Goal: Task Accomplishment & Management: Manage account settings

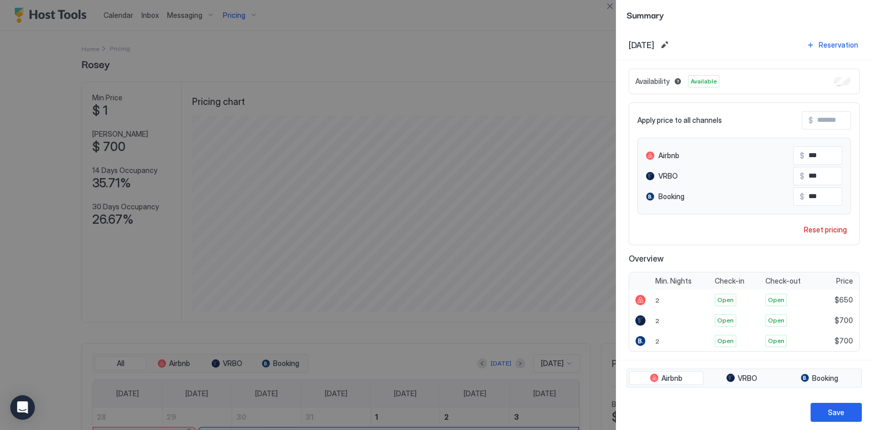
scroll to position [197, 590]
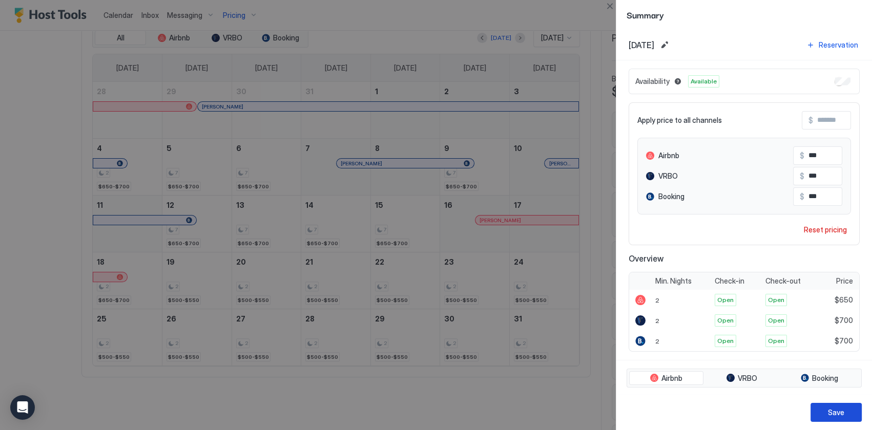
click at [831, 410] on div "Save" at bounding box center [836, 412] width 16 height 11
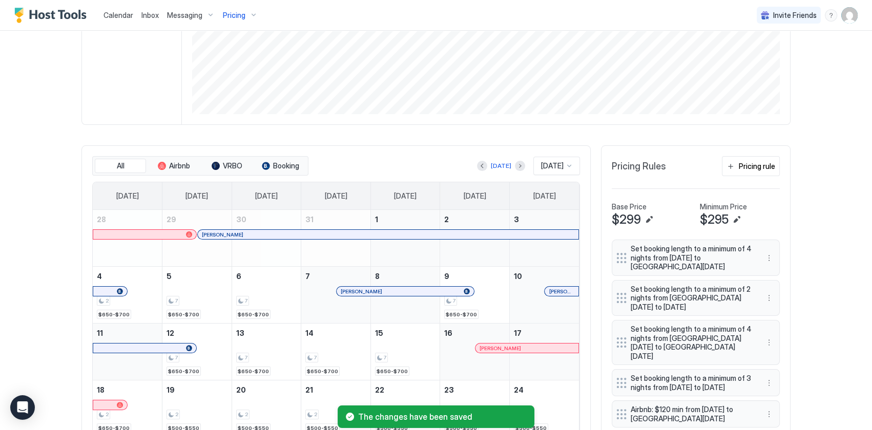
scroll to position [279, 0]
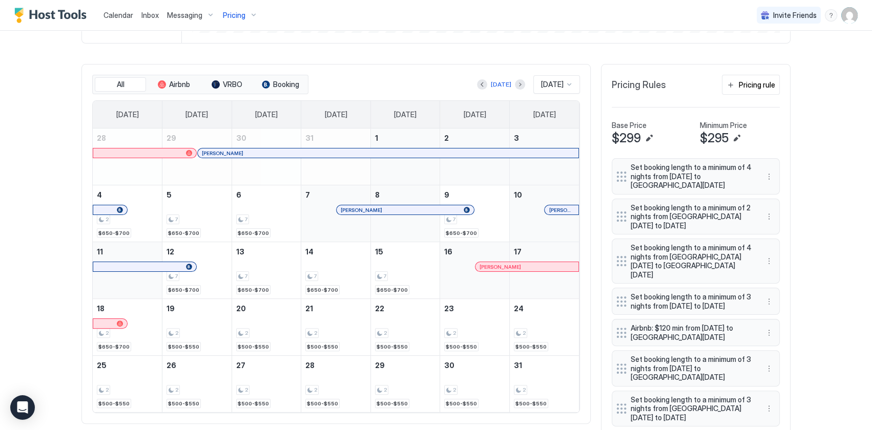
drag, startPoint x: 126, startPoint y: 221, endPoint x: 307, endPoint y: 220, distance: 180.8
click at [307, 220] on tr "4 2 $650-$700 5 7 $650-$700 6 7 $650-$700 7 Tanya Hall 8 9 7 $650-$700 10 Sharo…" at bounding box center [336, 213] width 486 height 57
drag, startPoint x: 132, startPoint y: 229, endPoint x: 315, endPoint y: 226, distance: 182.9
click at [315, 226] on tr "4 2 $650-$700 5 7 $650-$700 6 7 $650-$700 7 Tanya Hall 8 9 7 $650-$700 10 Sharo…" at bounding box center [336, 213] width 486 height 57
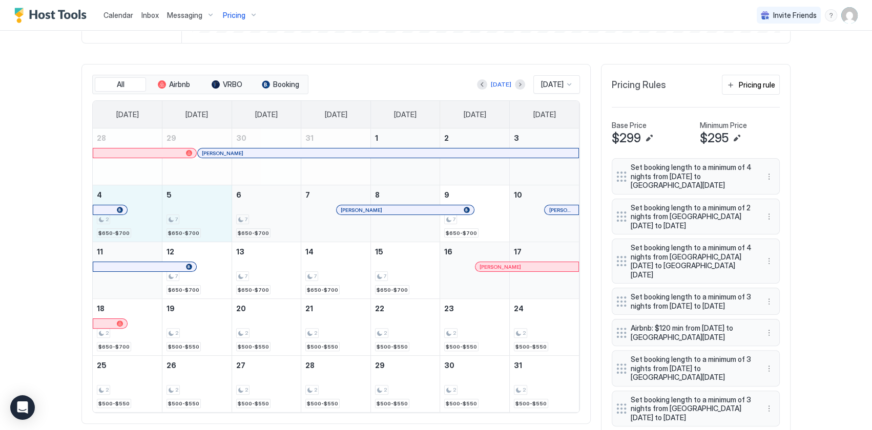
drag, startPoint x: 149, startPoint y: 204, endPoint x: 285, endPoint y: 217, distance: 136.8
click at [285, 217] on tr "4 2 $650-$700 5 7 $650-$700 6 7 $650-$700 7 Tanya Hall 8 9 7 $650-$700 10 Sharo…" at bounding box center [336, 213] width 486 height 57
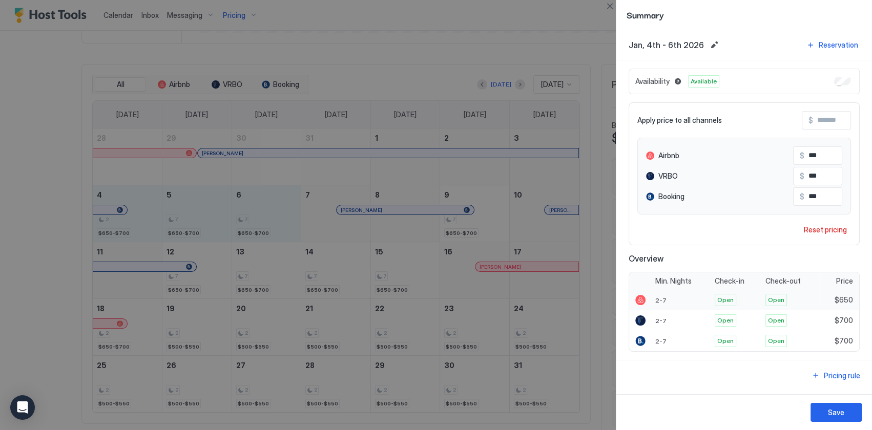
click at [729, 297] on span "Open" at bounding box center [725, 300] width 16 height 9
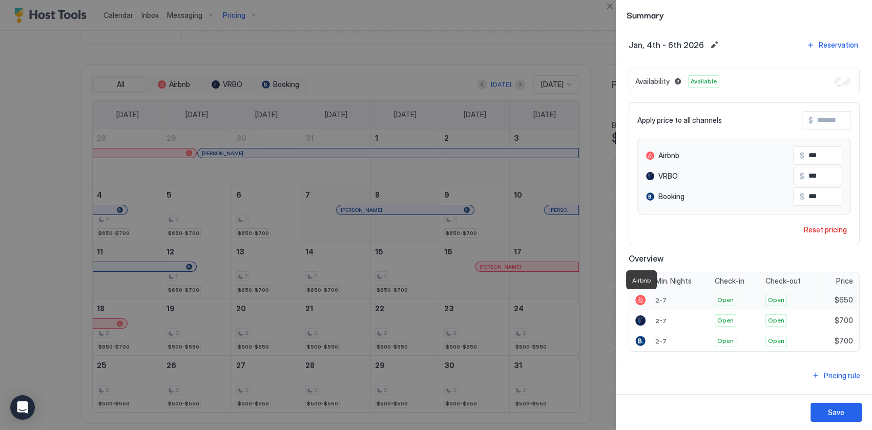
click at [638, 299] on div at bounding box center [640, 300] width 10 height 10
click at [639, 298] on div at bounding box center [640, 300] width 10 height 10
click at [658, 320] on span "2-7" at bounding box center [660, 321] width 11 height 8
click at [656, 339] on span "2-7" at bounding box center [660, 342] width 11 height 8
click at [708, 45] on button "Edit date range" at bounding box center [714, 45] width 12 height 12
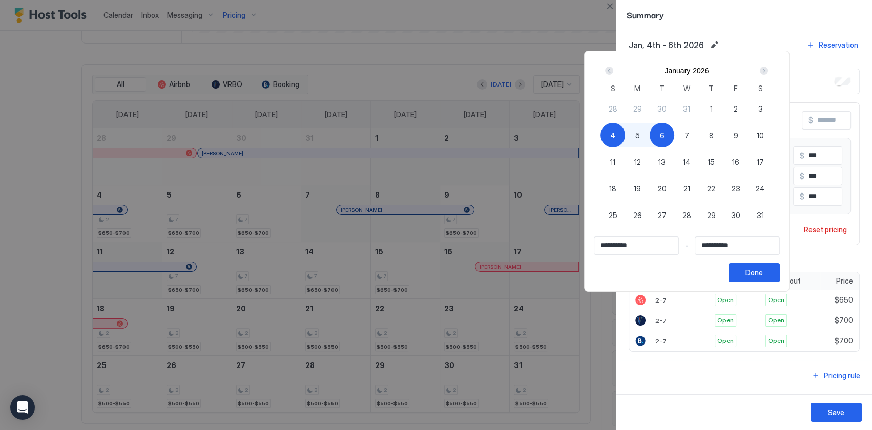
click at [615, 138] on span "4" at bounding box center [612, 135] width 5 height 11
click at [699, 133] on div "7" at bounding box center [686, 135] width 25 height 25
type input "**********"
click at [763, 270] on div "Done" at bounding box center [753, 272] width 17 height 11
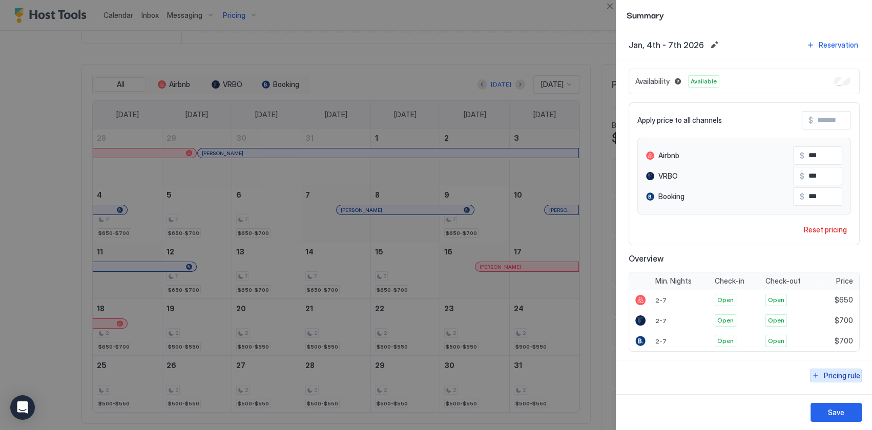
click at [844, 372] on div "Pricing rule" at bounding box center [842, 375] width 36 height 11
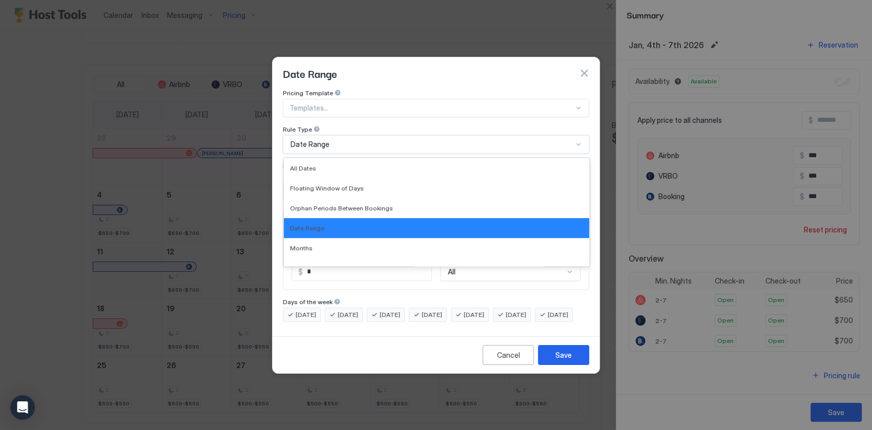
click at [578, 140] on div at bounding box center [578, 144] width 8 height 8
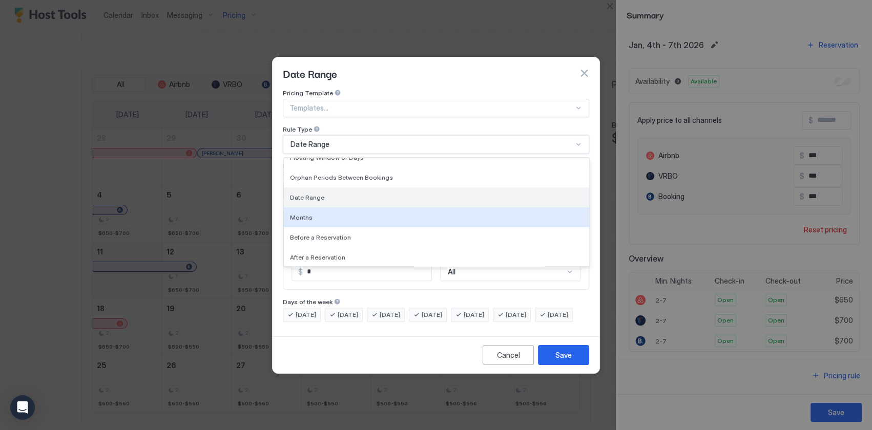
scroll to position [0, 0]
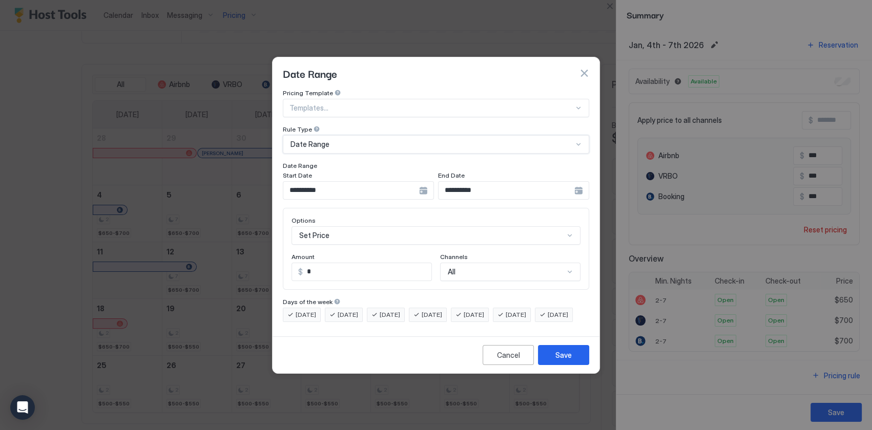
click at [580, 135] on div "Date Range" at bounding box center [436, 144] width 306 height 18
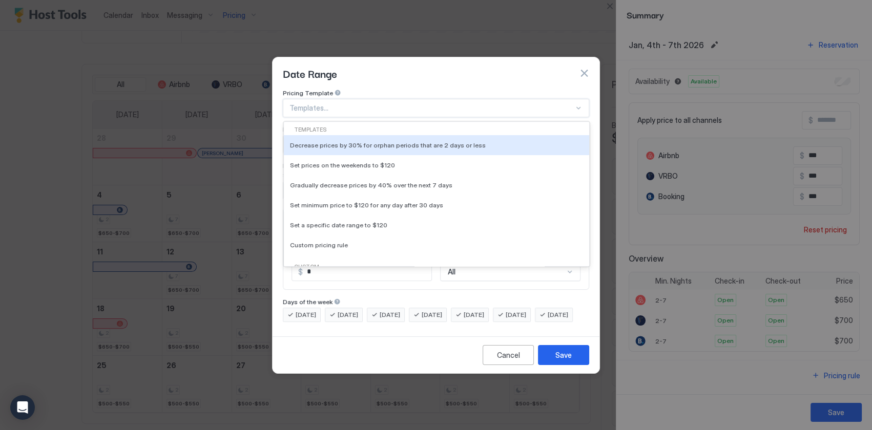
click at [578, 104] on div at bounding box center [578, 108] width 8 height 8
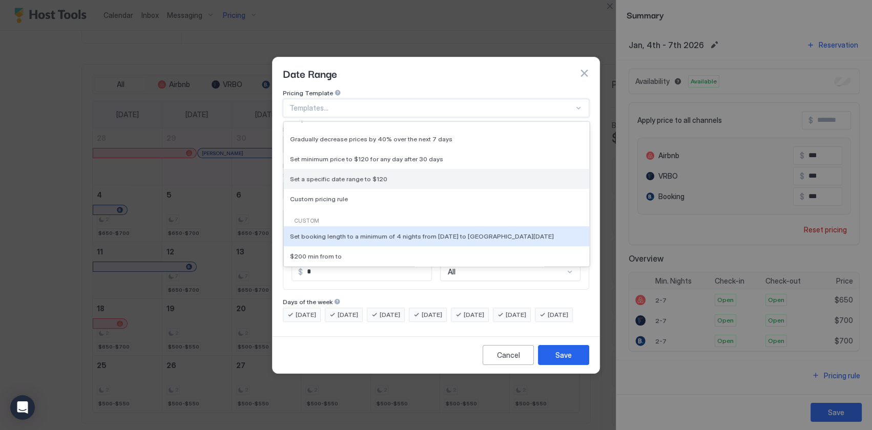
scroll to position [93, 0]
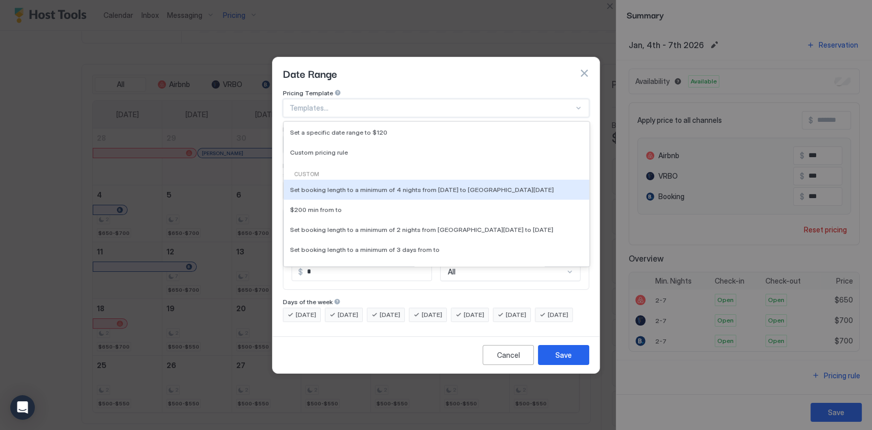
drag, startPoint x: 448, startPoint y: 183, endPoint x: 304, endPoint y: 159, distance: 145.9
click at [304, 166] on div "Custom Set booking length to a minimum of 4 nights from Fri, Oct 31st 2025 to T…" at bounding box center [436, 344] width 305 height 357
click at [303, 171] on div "Custom" at bounding box center [436, 175] width 297 height 8
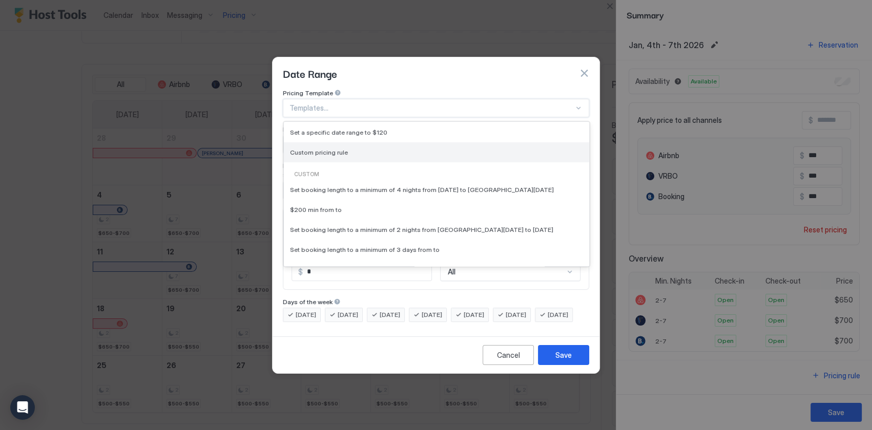
click at [323, 149] on span "Custom pricing rule" at bounding box center [319, 153] width 58 height 8
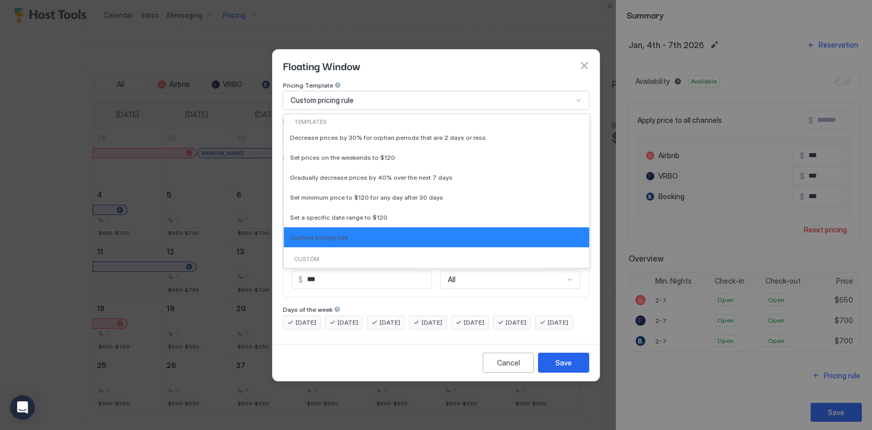
click at [577, 96] on div at bounding box center [578, 100] width 8 height 8
click at [329, 256] on div "Custom" at bounding box center [436, 260] width 297 height 8
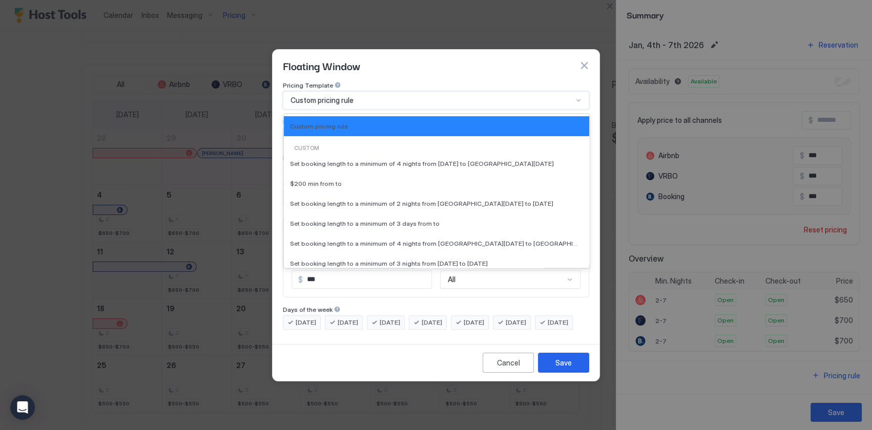
scroll to position [139, 0]
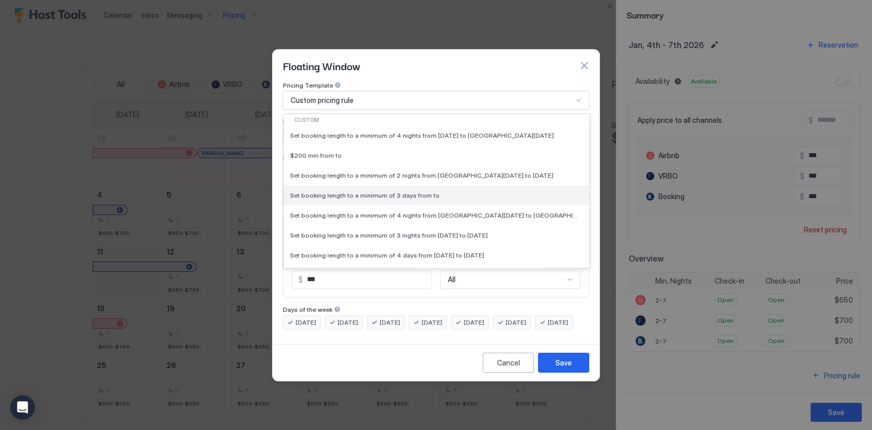
click at [377, 192] on span "Set booking length to a minimum of 3 days from to" at bounding box center [365, 196] width 150 height 8
type input "*"
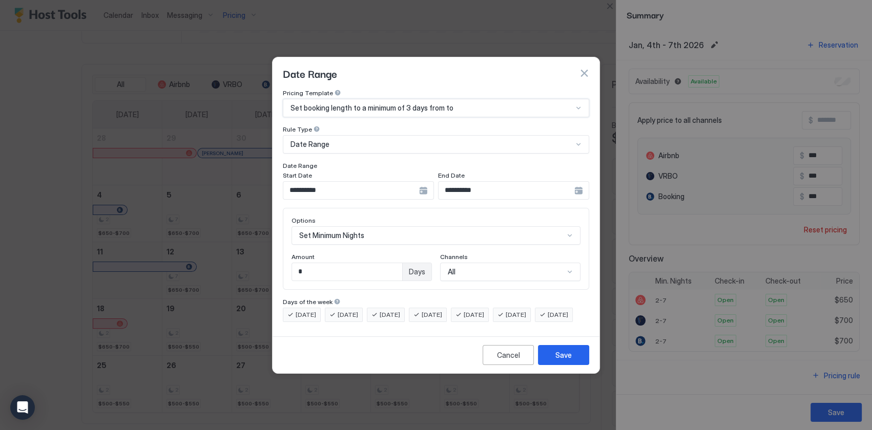
click at [425, 181] on div "**********" at bounding box center [358, 190] width 151 height 18
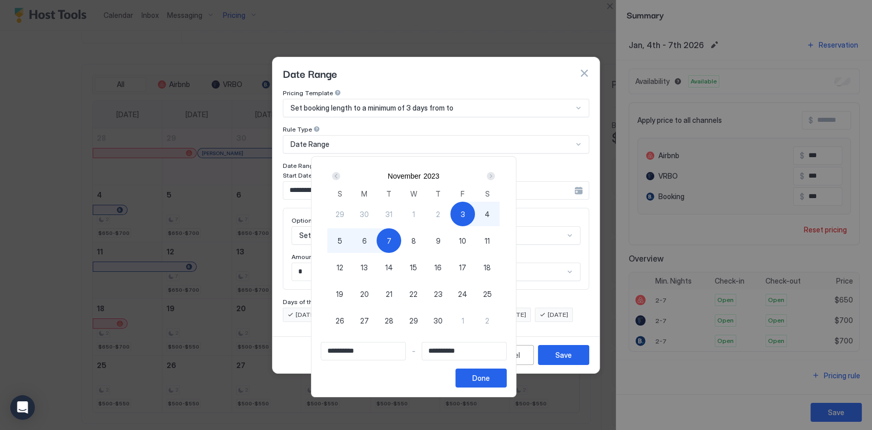
click at [495, 174] on div "Next" at bounding box center [491, 176] width 8 height 8
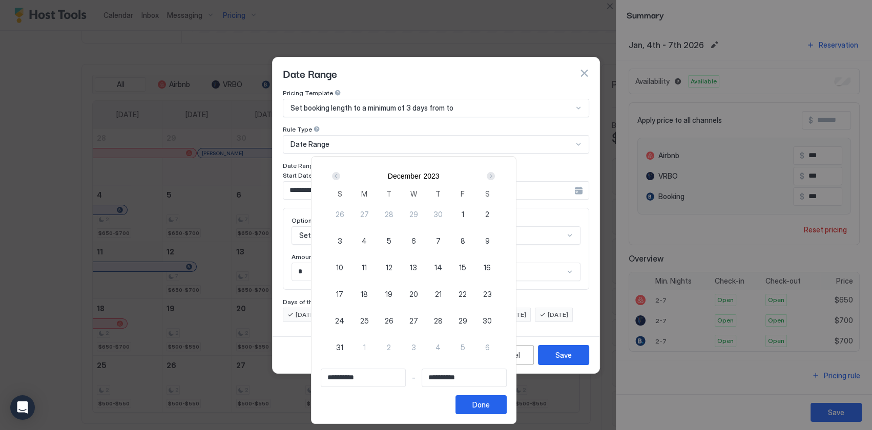
click at [495, 174] on div "Next" at bounding box center [491, 176] width 8 height 8
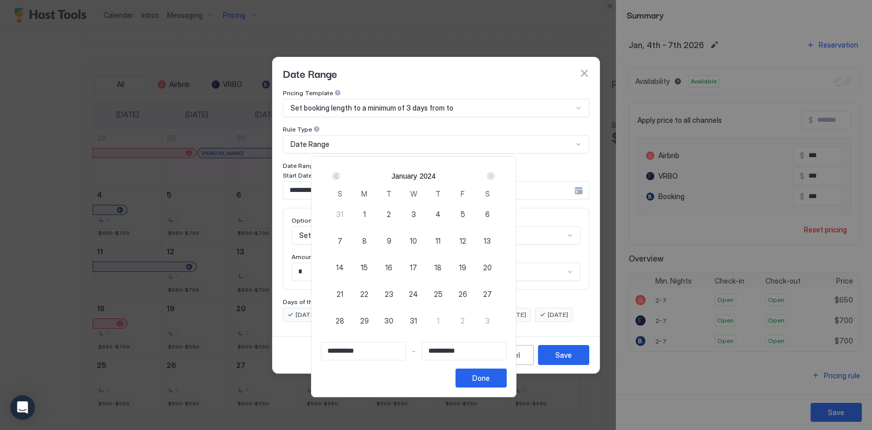
click at [495, 175] on div "Next" at bounding box center [491, 176] width 8 height 8
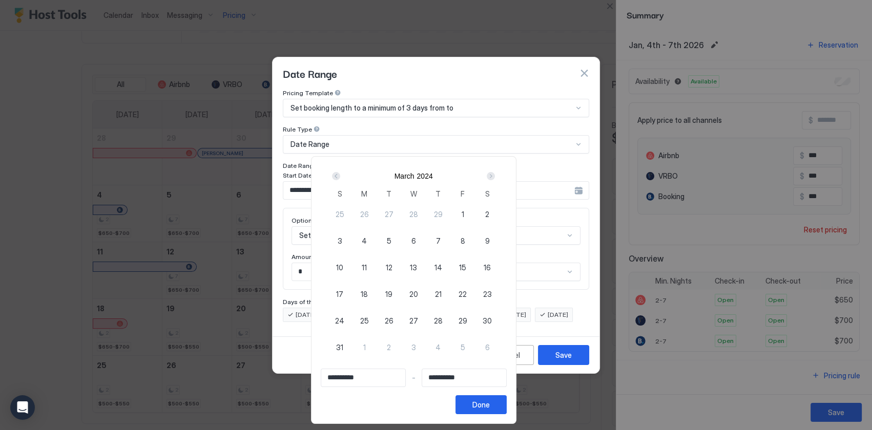
click at [495, 175] on div "Next" at bounding box center [491, 176] width 8 height 8
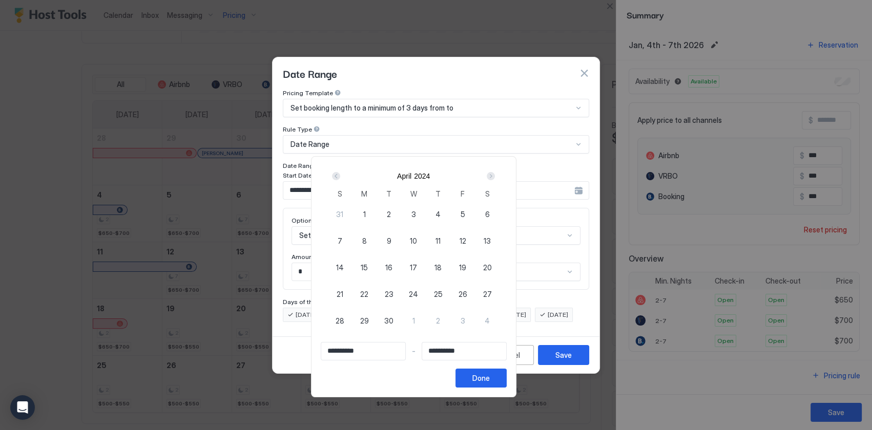
click at [495, 175] on div "Next" at bounding box center [491, 176] width 8 height 8
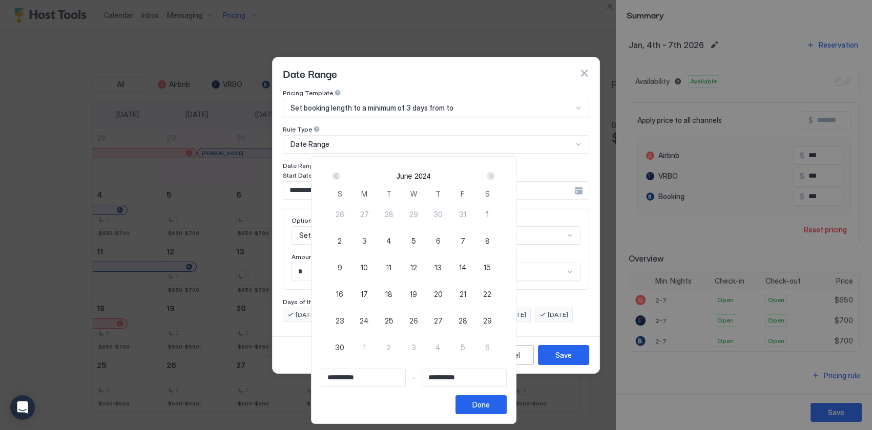
click at [495, 175] on div "Next" at bounding box center [491, 176] width 8 height 8
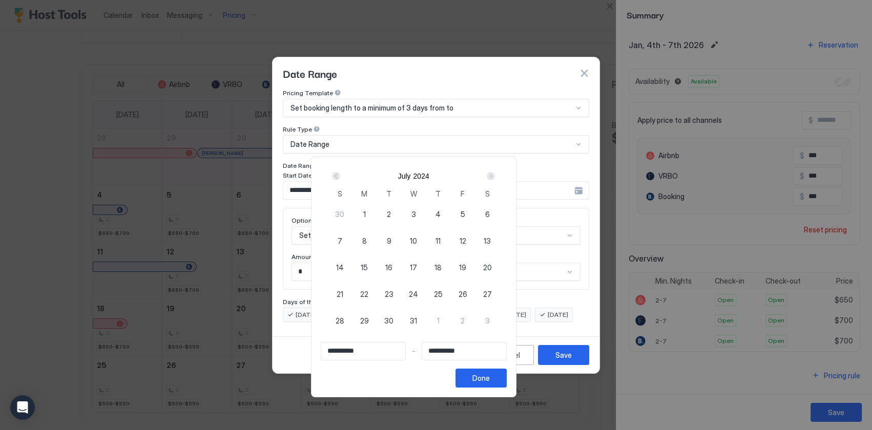
click at [495, 175] on div "Next" at bounding box center [491, 176] width 8 height 8
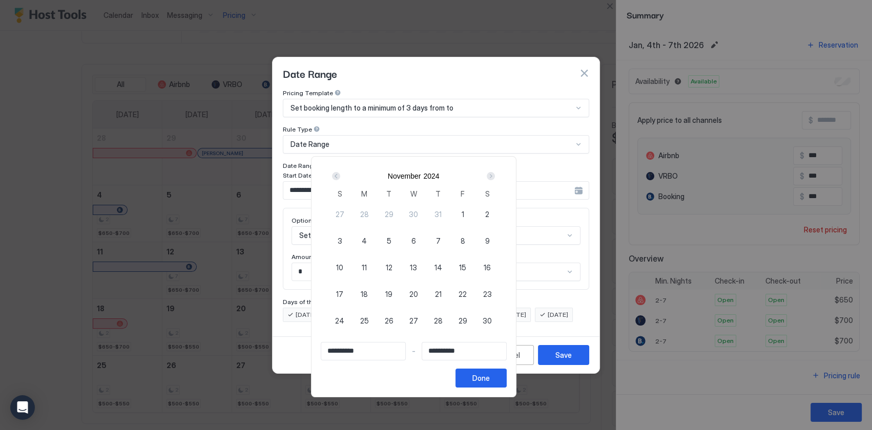
click at [495, 175] on div "Next" at bounding box center [491, 176] width 8 height 8
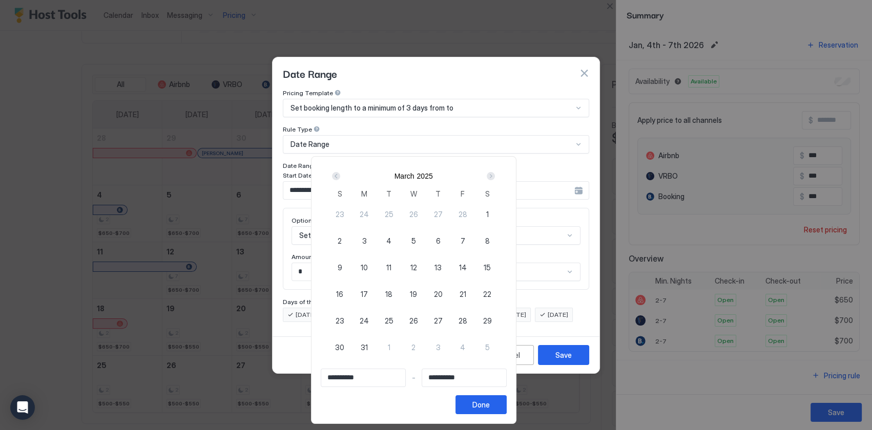
click at [495, 175] on div "Next" at bounding box center [491, 176] width 8 height 8
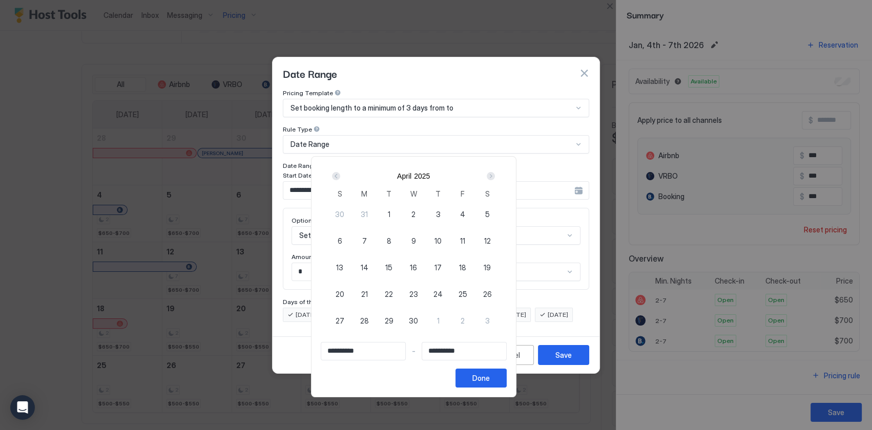
click at [495, 175] on div "Next" at bounding box center [491, 176] width 8 height 8
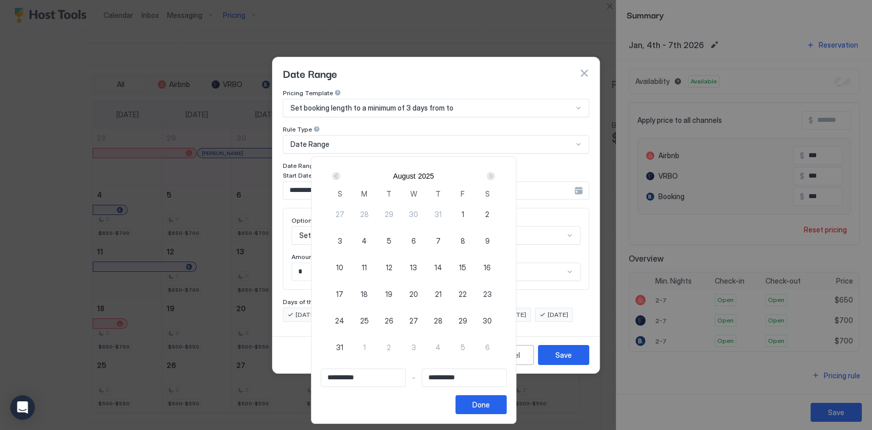
click at [495, 175] on div "Next" at bounding box center [491, 176] width 8 height 8
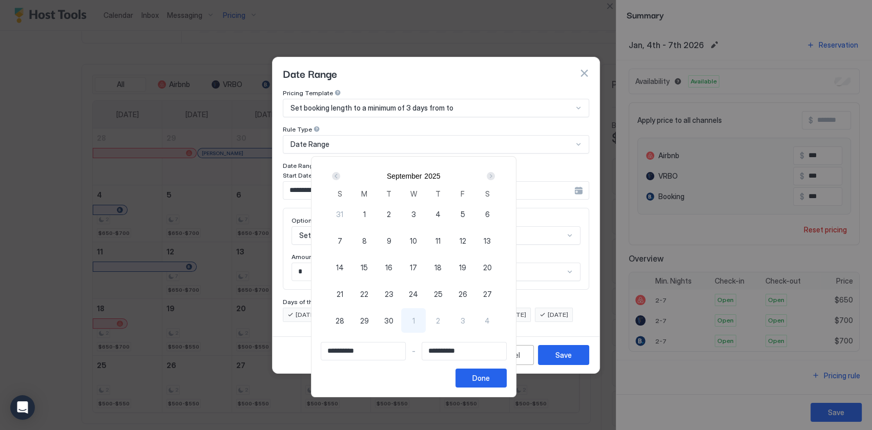
click at [495, 175] on div "Next" at bounding box center [491, 176] width 8 height 8
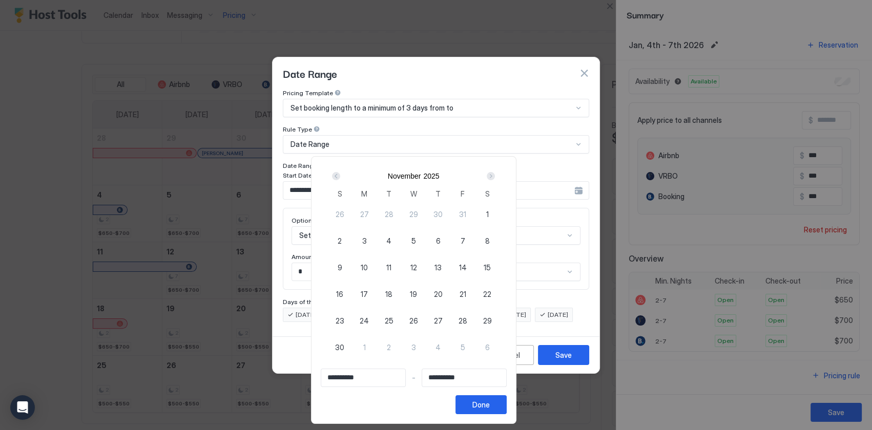
click at [495, 175] on div "Next" at bounding box center [491, 176] width 8 height 8
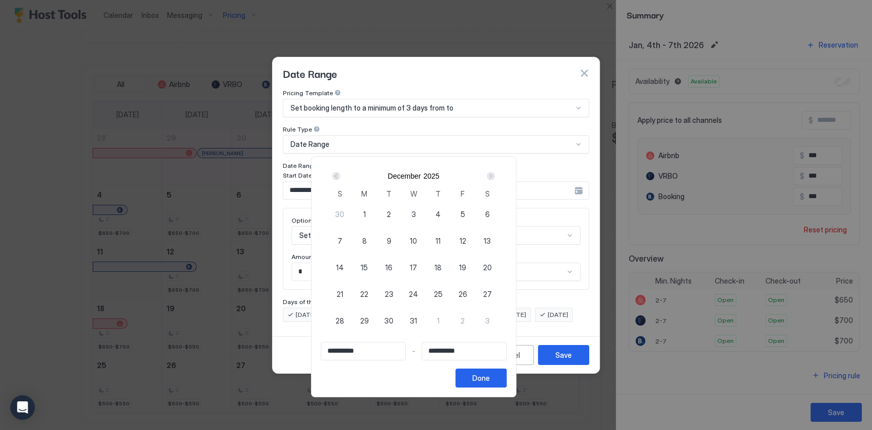
click at [495, 175] on div "Next" at bounding box center [491, 176] width 8 height 8
click at [342, 239] on span "4" at bounding box center [339, 241] width 5 height 11
type input "**********"
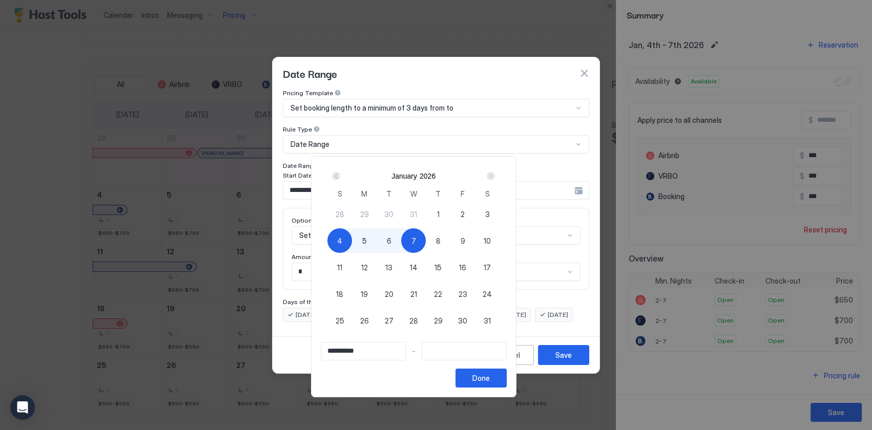
click at [426, 240] on div "7" at bounding box center [413, 240] width 25 height 25
type input "**********"
click at [490, 377] on div "Done" at bounding box center [480, 378] width 17 height 11
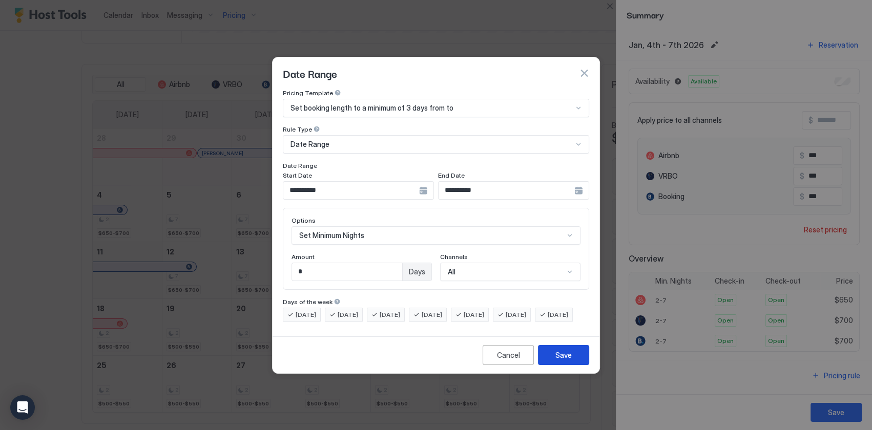
click at [566, 361] on div "Save" at bounding box center [563, 355] width 16 height 11
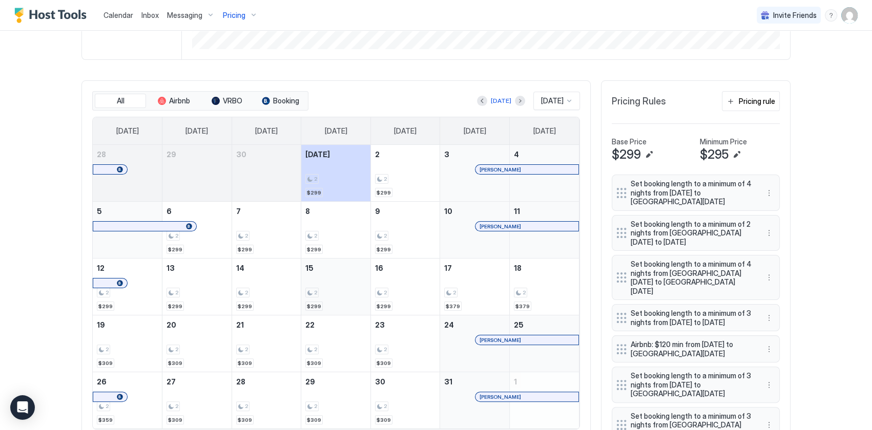
scroll to position [279, 0]
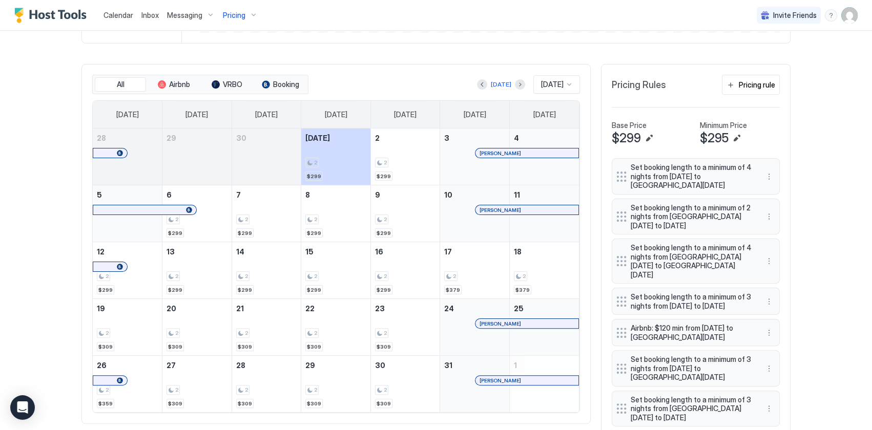
click at [565, 82] on div at bounding box center [569, 84] width 8 height 8
click at [543, 120] on span "[DATE]" at bounding box center [550, 122] width 20 height 8
click at [565, 83] on div at bounding box center [569, 84] width 8 height 8
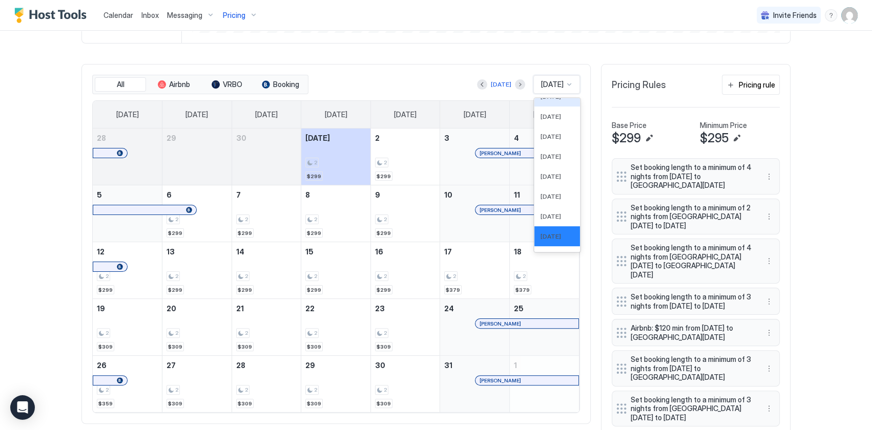
scroll to position [0, 0]
click at [540, 122] on span "[DATE]" at bounding box center [550, 122] width 20 height 8
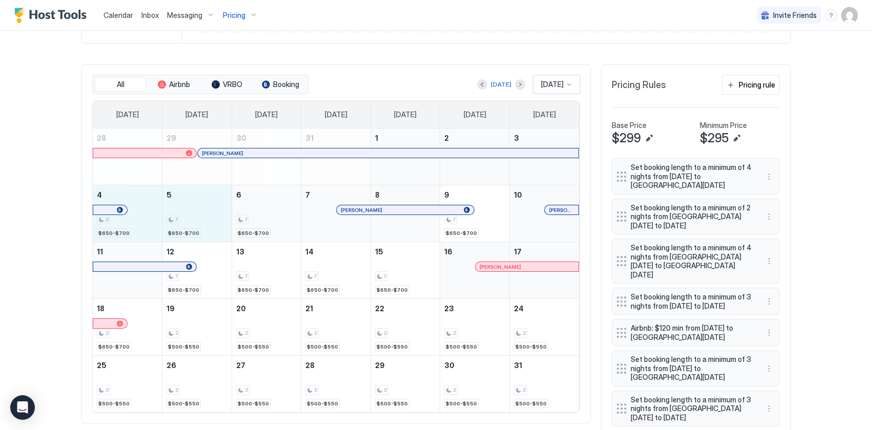
drag, startPoint x: 139, startPoint y: 222, endPoint x: 283, endPoint y: 234, distance: 144.4
click at [283, 234] on tr "4 2 $650-$700 5 7 $650-$700 6 7 $650-$700 7 Tanya Hall 8 9 7 $650-$700 10 Sharo…" at bounding box center [336, 213] width 486 height 57
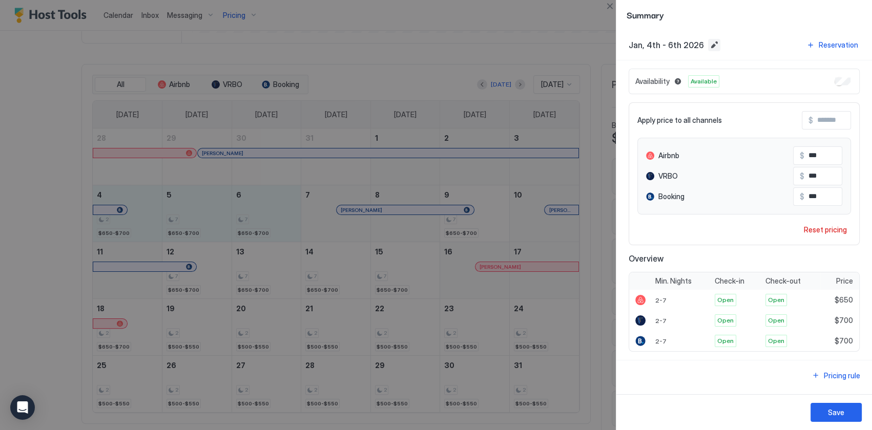
click at [708, 44] on button "Edit date range" at bounding box center [714, 45] width 12 height 12
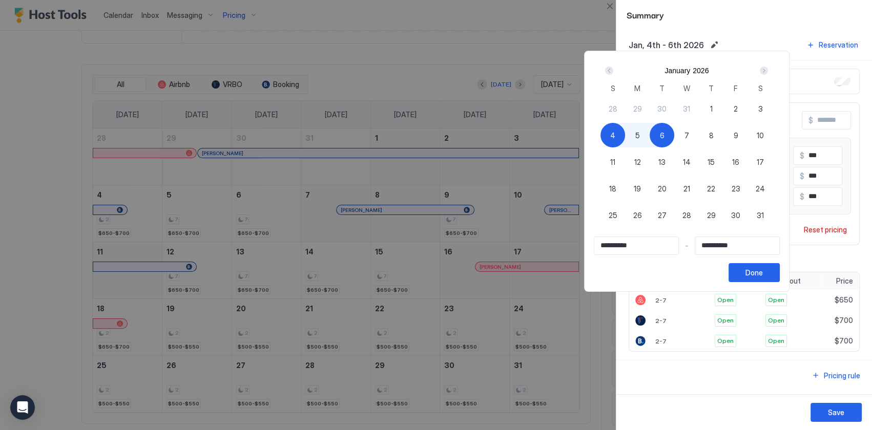
click at [625, 124] on div "4" at bounding box center [612, 135] width 25 height 25
click at [689, 132] on span "7" at bounding box center [686, 135] width 5 height 11
type input "**********"
click at [763, 273] on div "Done" at bounding box center [753, 272] width 17 height 11
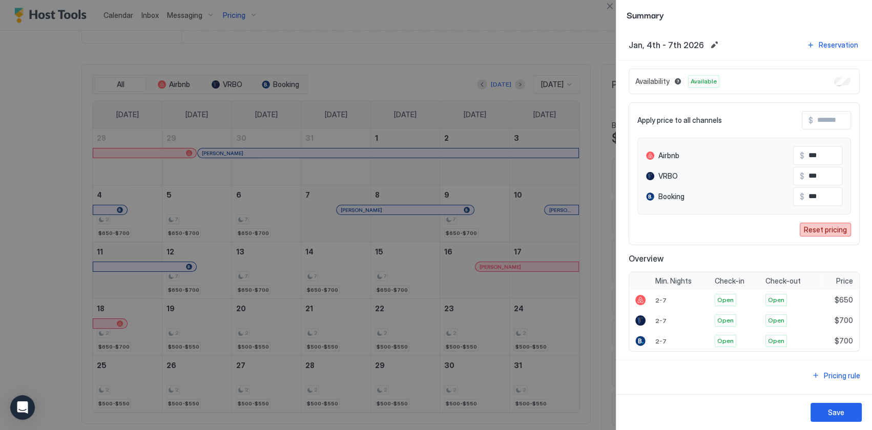
click at [826, 227] on div "Reset pricing" at bounding box center [825, 229] width 43 height 11
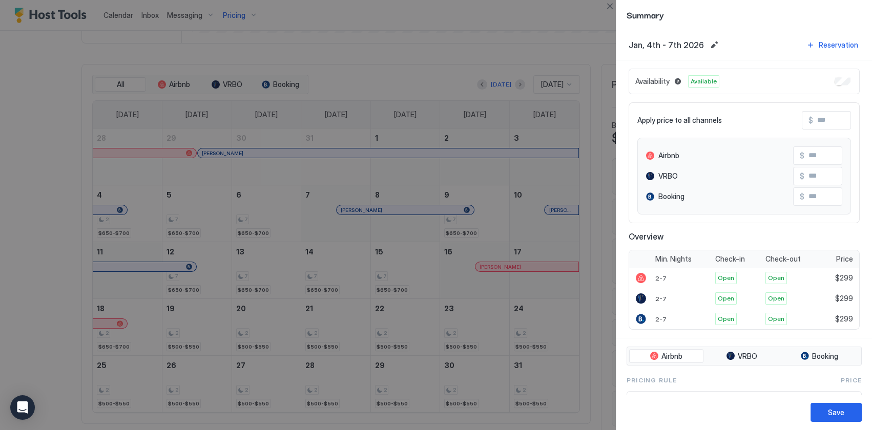
click at [813, 117] on input "Input Field" at bounding box center [854, 120] width 82 height 17
type input "*"
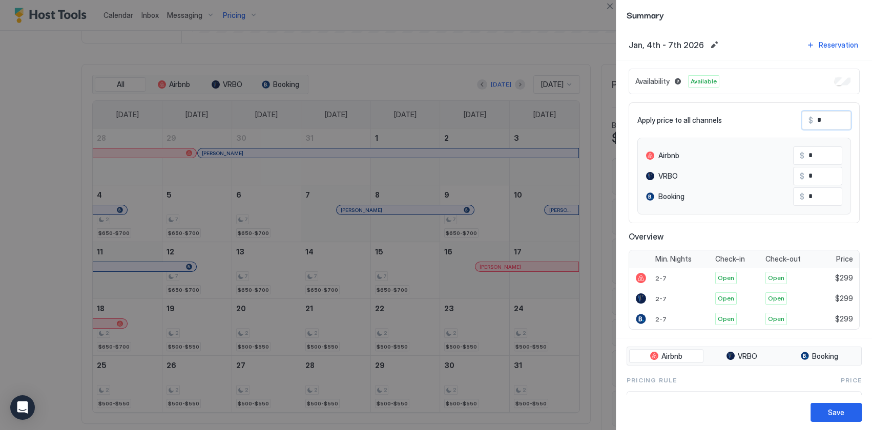
type input "**"
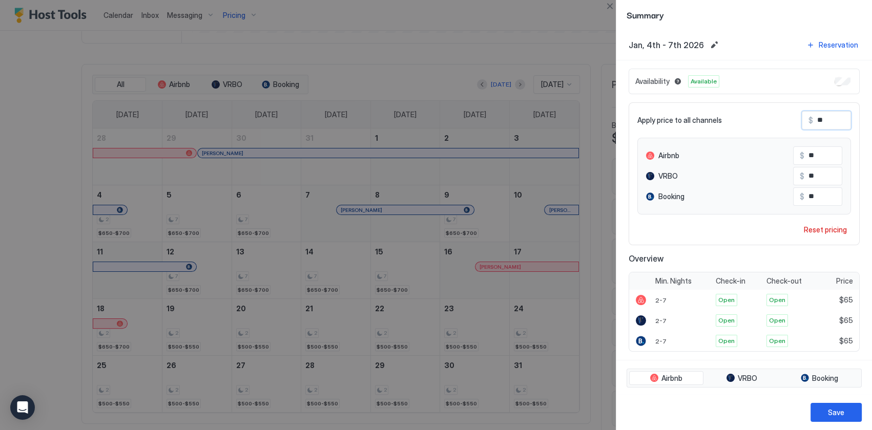
type input "***"
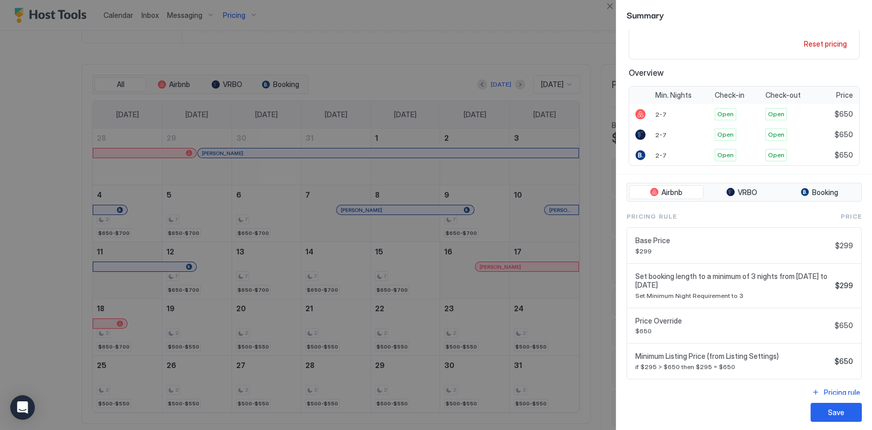
scroll to position [197, 0]
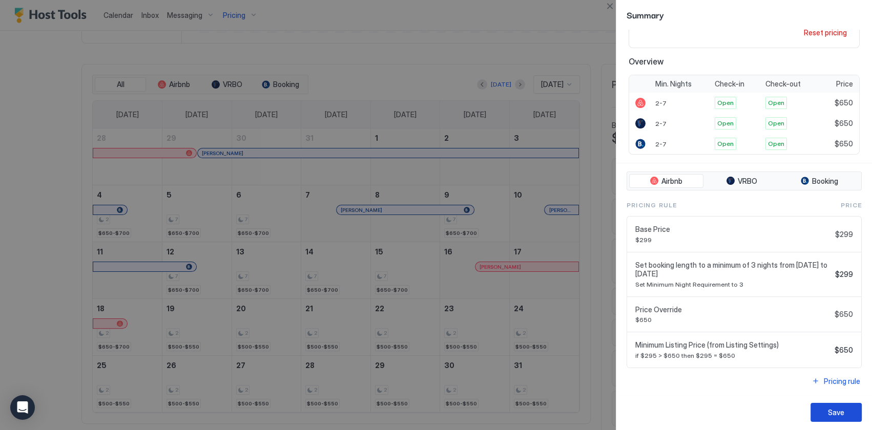
type input "***"
click at [839, 412] on div "Save" at bounding box center [836, 412] width 16 height 11
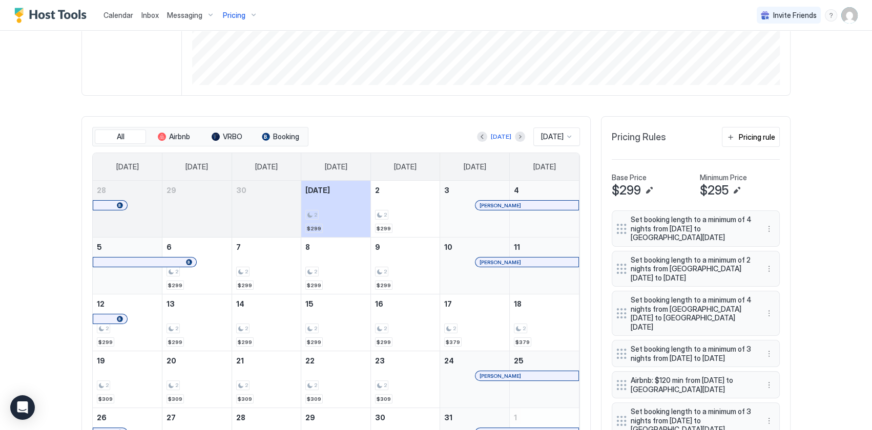
scroll to position [233, 0]
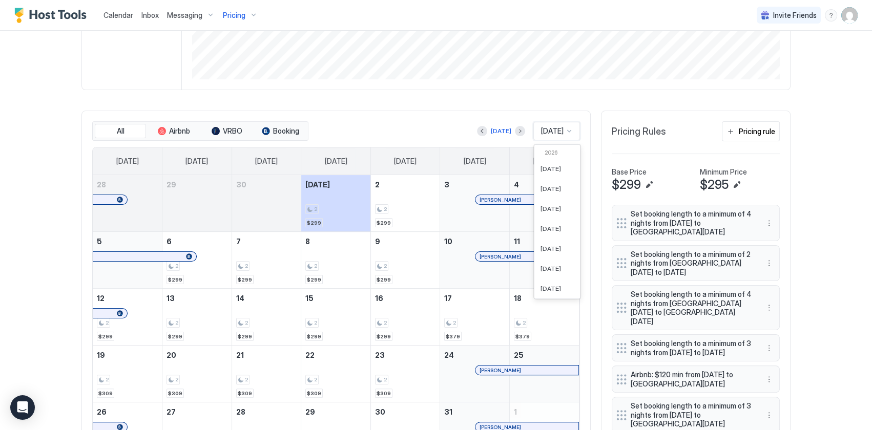
click at [565, 130] on div at bounding box center [569, 131] width 8 height 8
click at [540, 169] on span "[DATE]" at bounding box center [550, 169] width 20 height 8
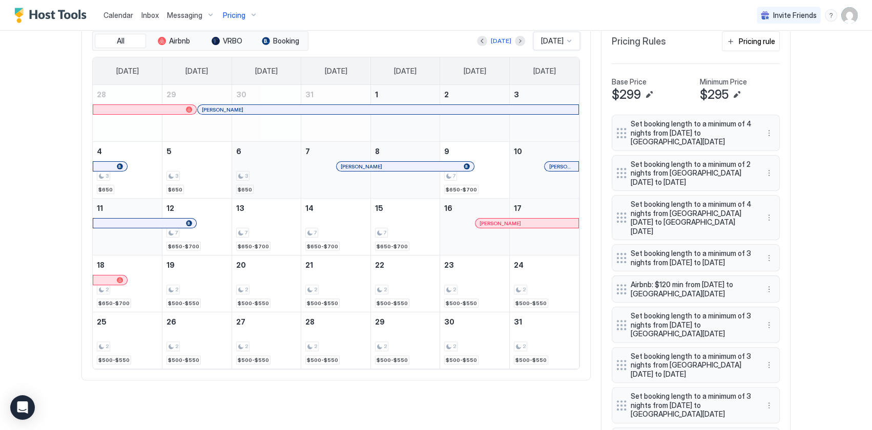
scroll to position [326, 0]
